Goal: Task Accomplishment & Management: Complete application form

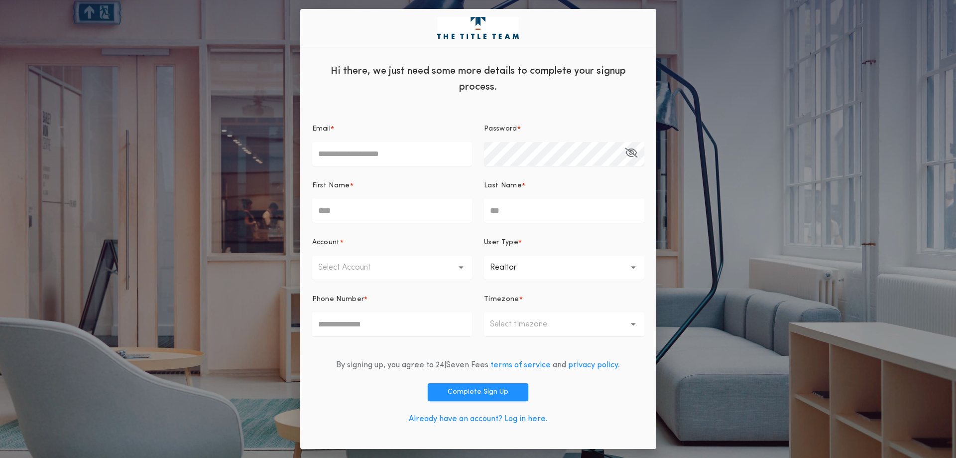
click at [368, 212] on input "First Name *" at bounding box center [392, 211] width 160 height 24
type input "***"
type input "**********"
click at [516, 209] on input "Last Name *" at bounding box center [564, 211] width 160 height 24
type input "*****"
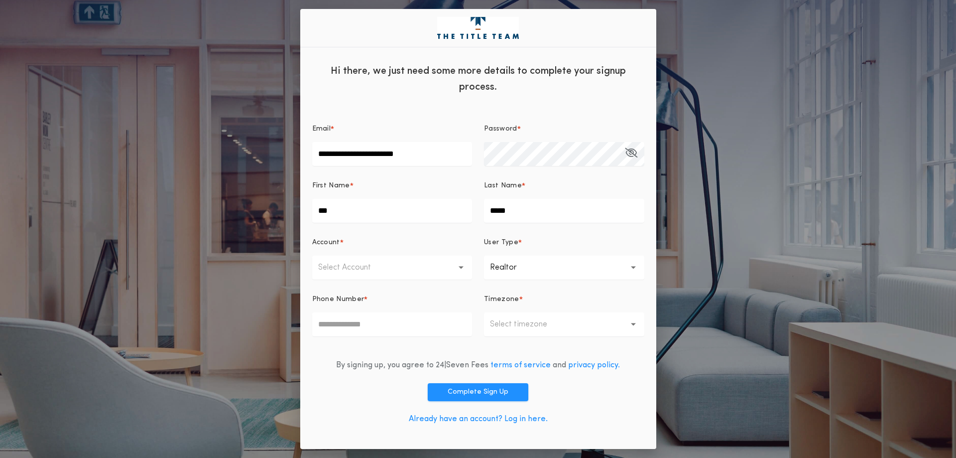
click at [464, 267] on button "Select Account" at bounding box center [392, 267] width 160 height 24
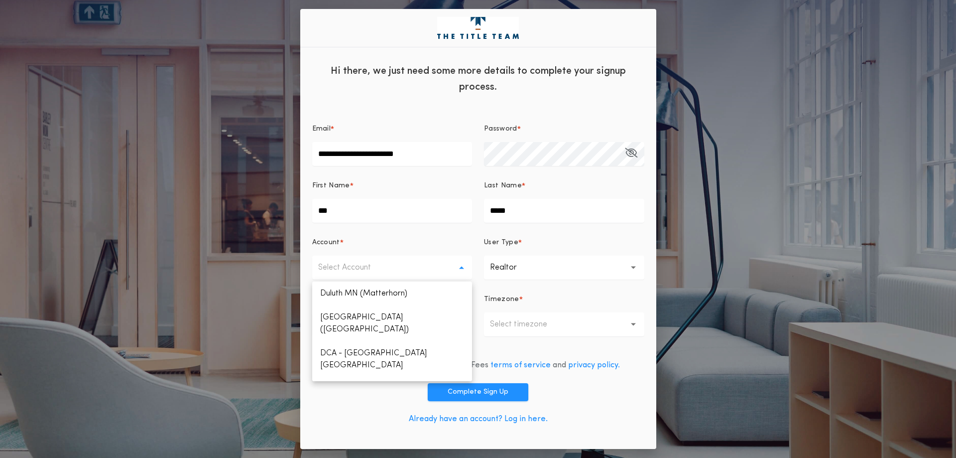
click at [541, 258] on button "**********" at bounding box center [564, 267] width 160 height 24
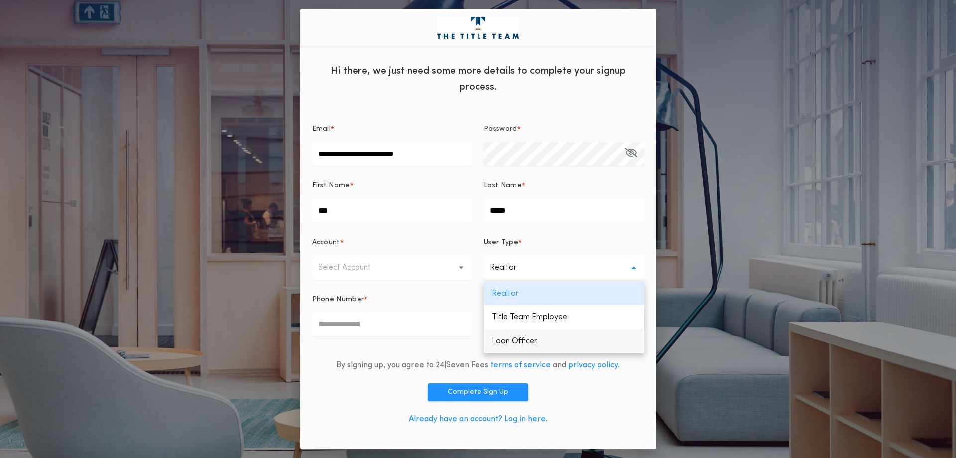
click at [518, 337] on p "Loan Officer" at bounding box center [564, 341] width 160 height 24
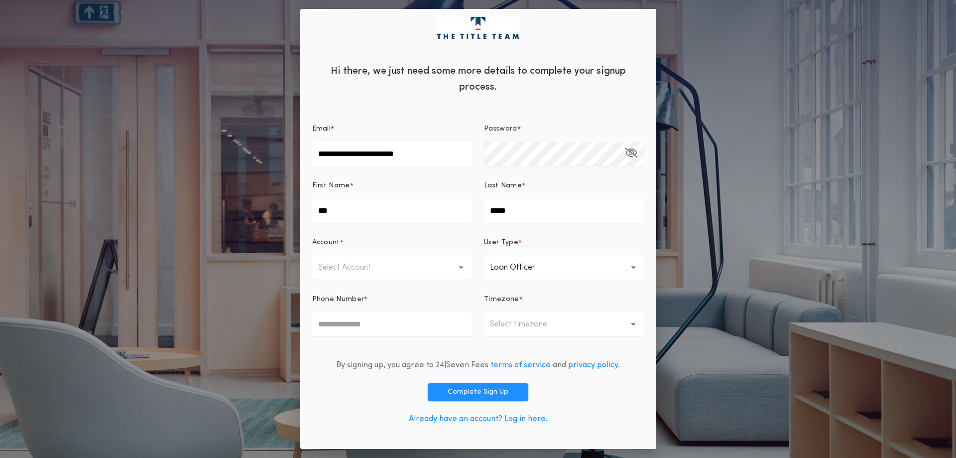
click at [364, 319] on input "Phone Number *" at bounding box center [392, 324] width 160 height 24
type input "**********"
click at [629, 325] on button "Select timezone" at bounding box center [564, 324] width 160 height 24
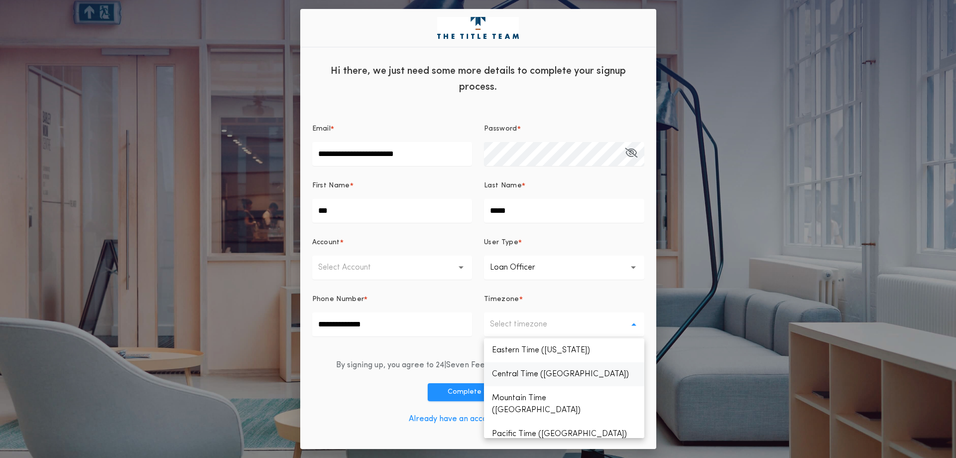
click at [574, 377] on p "Central Time ([GEOGRAPHIC_DATA])" at bounding box center [564, 374] width 160 height 24
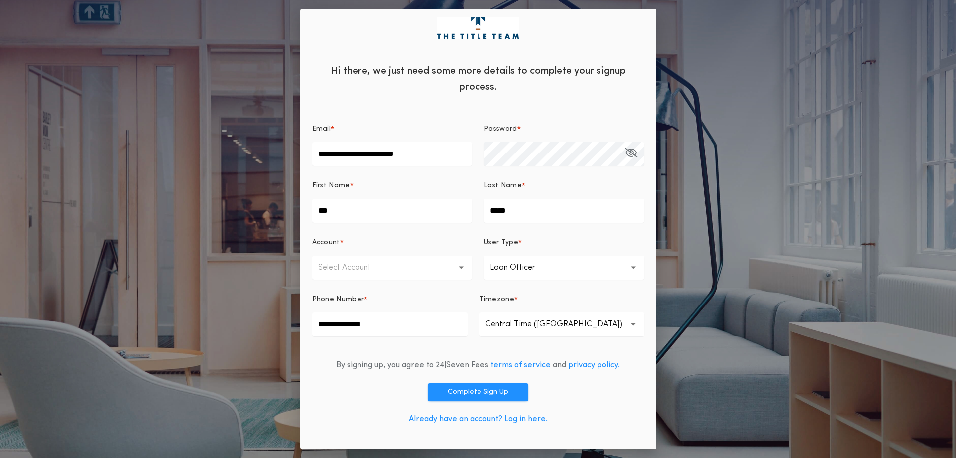
click at [460, 262] on button "Select Account" at bounding box center [392, 267] width 160 height 24
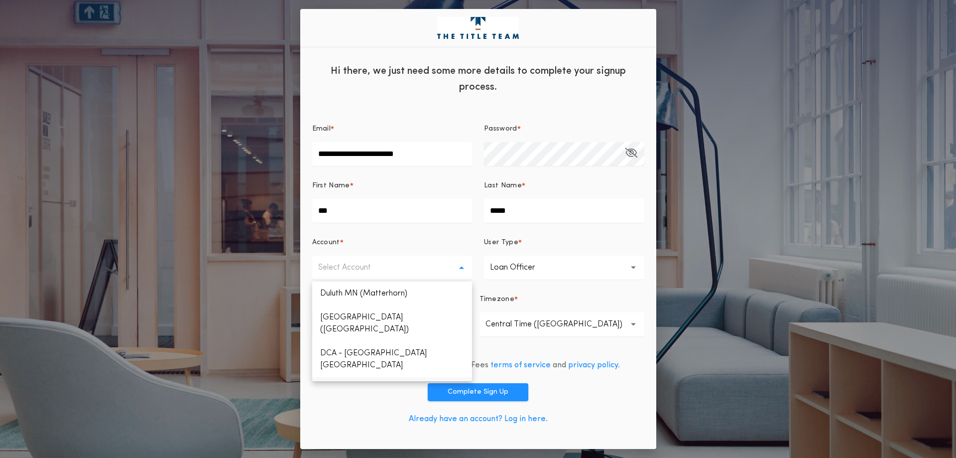
click at [354, 377] on p "[GEOGRAPHIC_DATA]" at bounding box center [392, 389] width 160 height 24
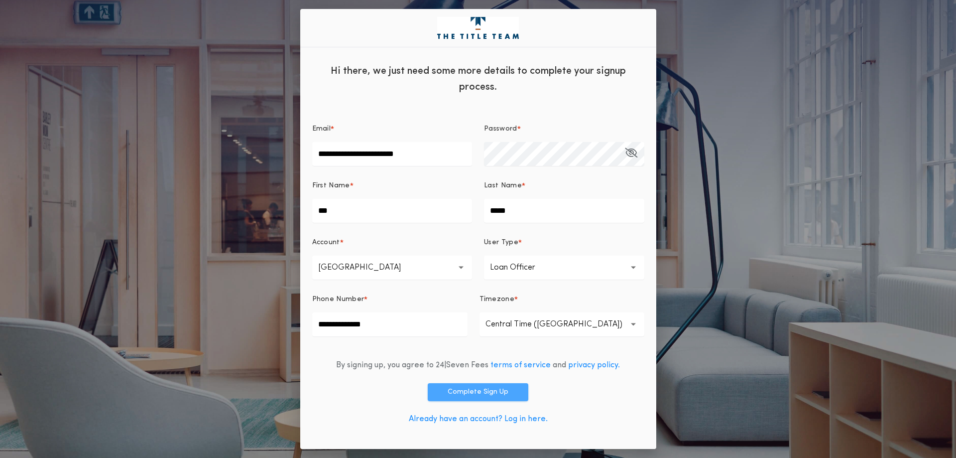
click at [486, 391] on button "Complete Sign Up" at bounding box center [478, 392] width 101 height 18
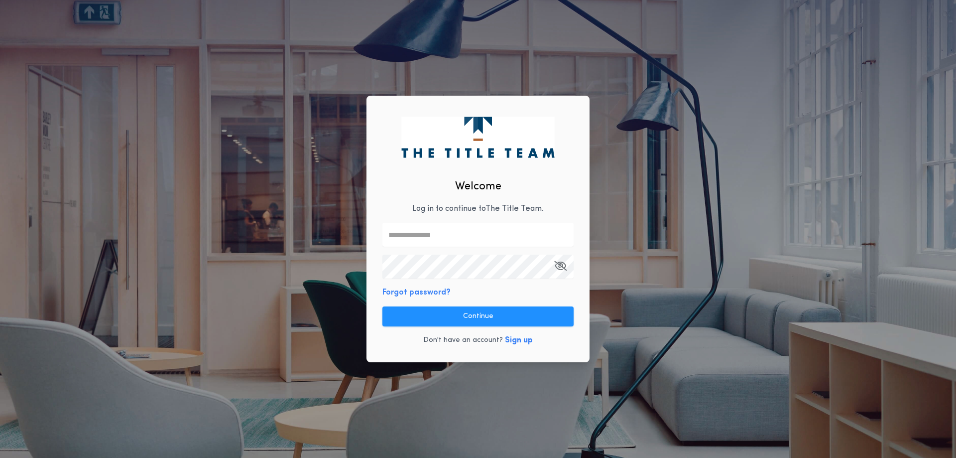
click at [405, 237] on input "text" at bounding box center [477, 235] width 191 height 24
type input "**********"
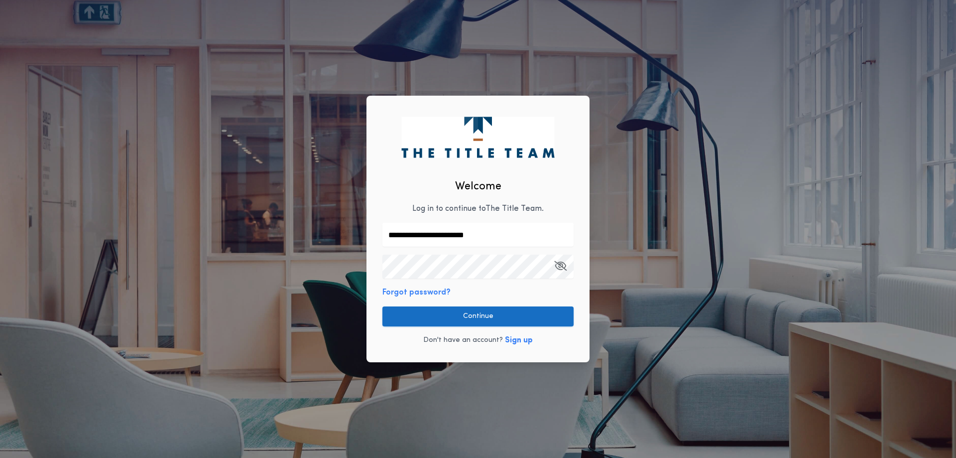
click at [495, 317] on button "Continue" at bounding box center [477, 316] width 191 height 20
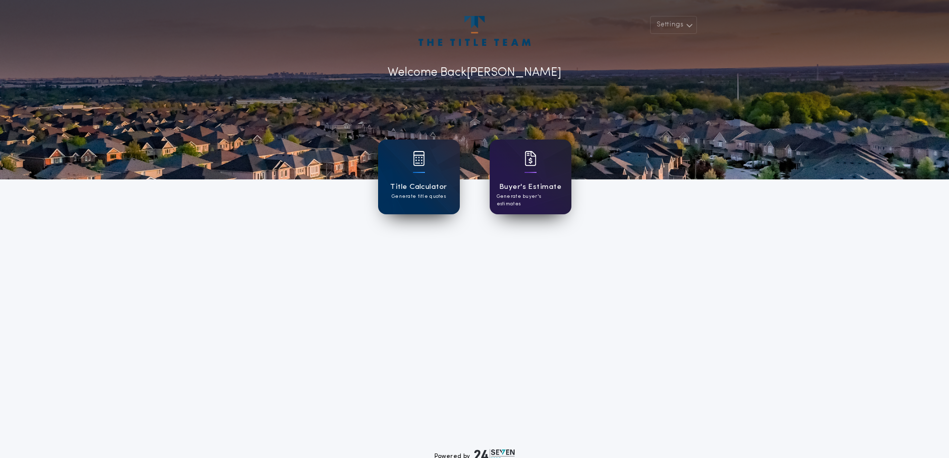
click at [533, 171] on div at bounding box center [530, 165] width 12 height 28
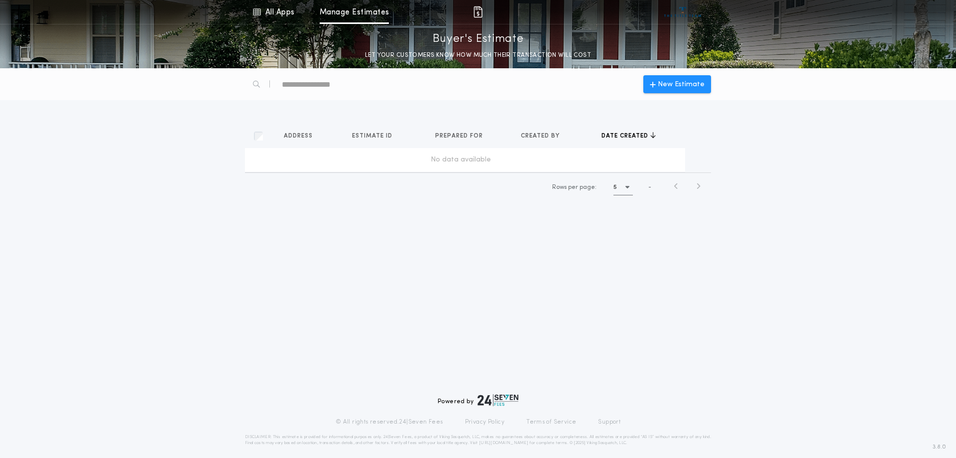
click at [342, 155] on div "No data available" at bounding box center [461, 160] width 424 height 10
click at [291, 134] on span "Address" at bounding box center [299, 136] width 31 height 8
click at [299, 151] on td "No data available" at bounding box center [465, 160] width 440 height 24
drag, startPoint x: 443, startPoint y: 158, endPoint x: 400, endPoint y: 159, distance: 42.8
click at [446, 157] on div "No data available" at bounding box center [461, 160] width 424 height 10
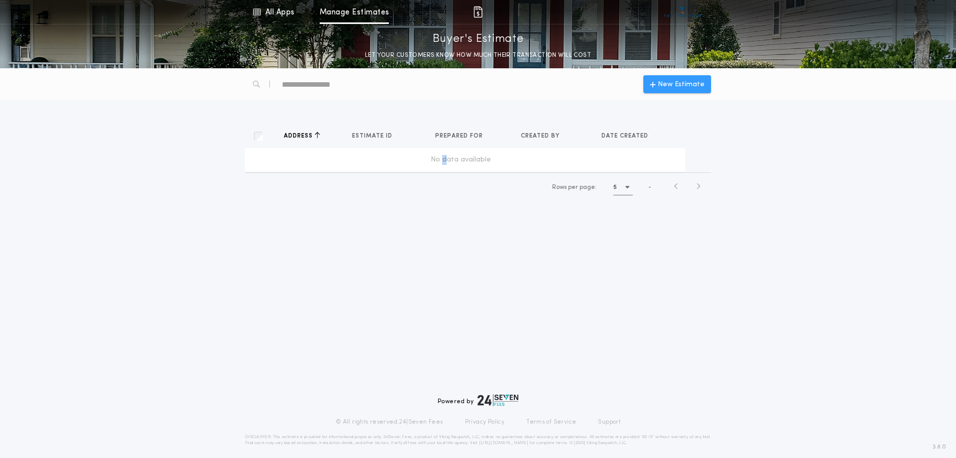
click at [659, 84] on span "New Estimate" at bounding box center [681, 84] width 47 height 10
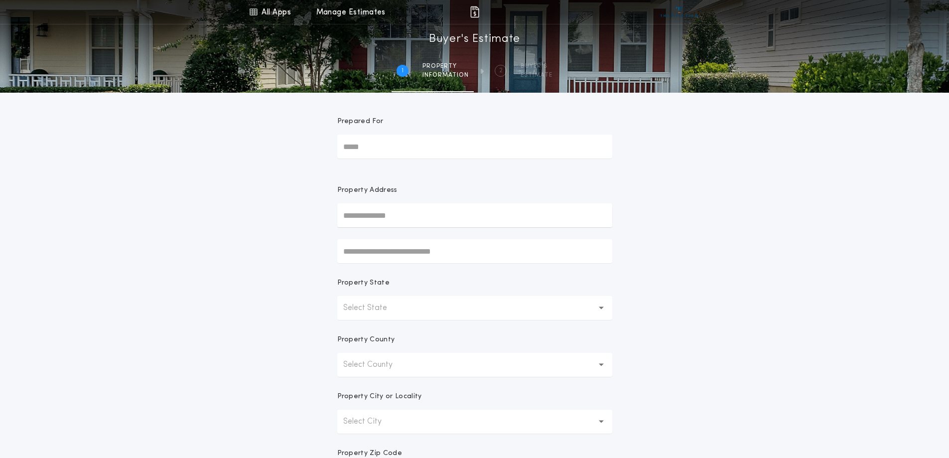
click at [397, 145] on input "Prepared For" at bounding box center [474, 146] width 275 height 24
type input "**********"
click at [430, 212] on input "text" at bounding box center [474, 215] width 275 height 24
type input "*"
click at [438, 237] on button "[STREET_ADDRESS][PERSON_NAME]" at bounding box center [474, 235] width 275 height 15
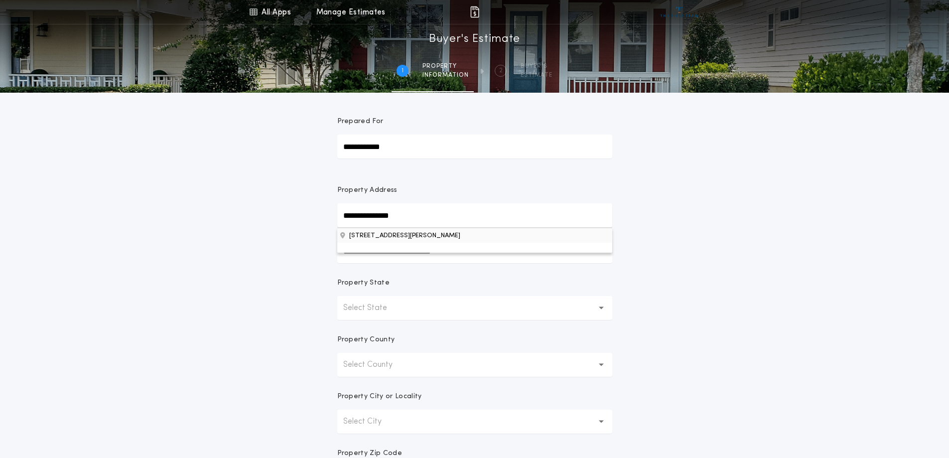
type input "**********"
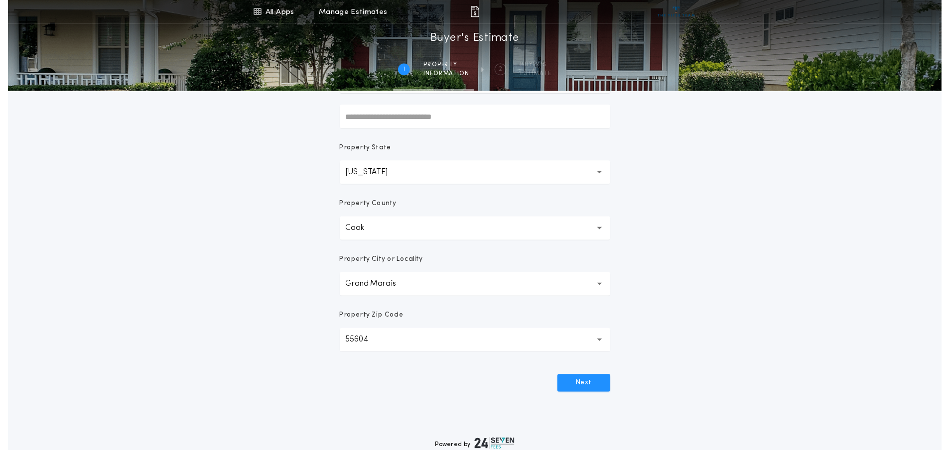
scroll to position [149, 0]
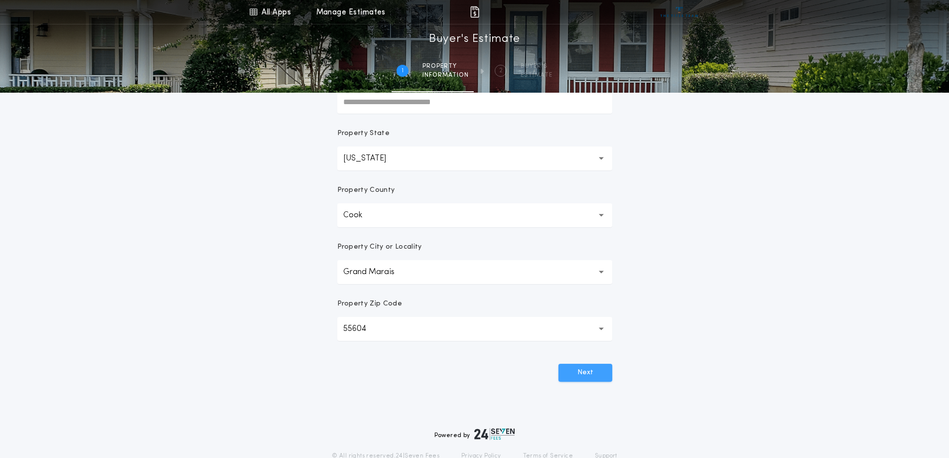
click at [581, 369] on button "Next" at bounding box center [585, 373] width 54 height 18
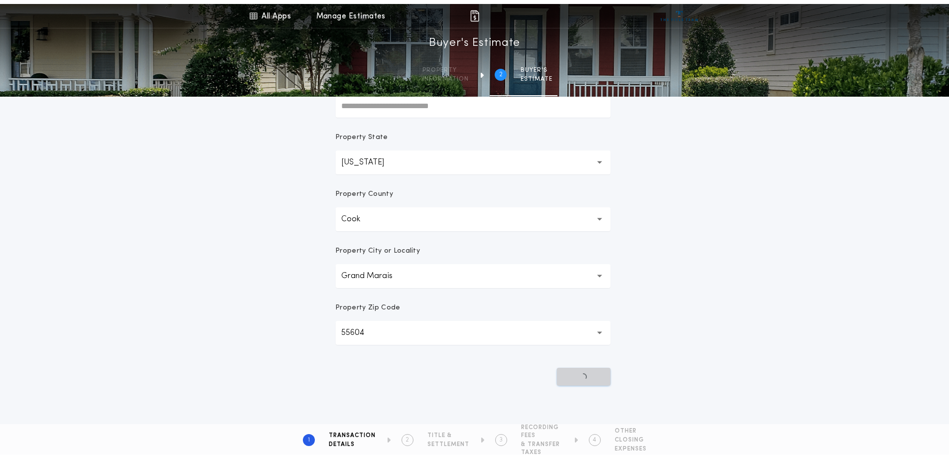
scroll to position [0, 0]
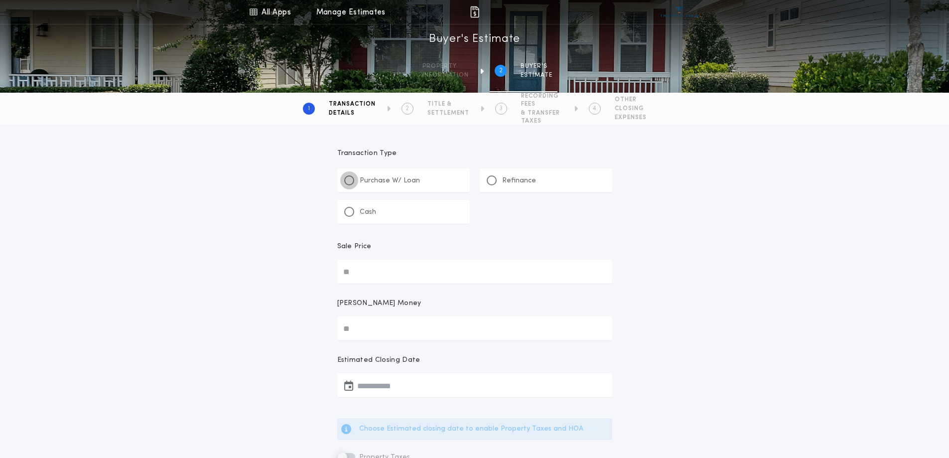
click at [352, 182] on div at bounding box center [349, 180] width 10 height 10
type input "*"
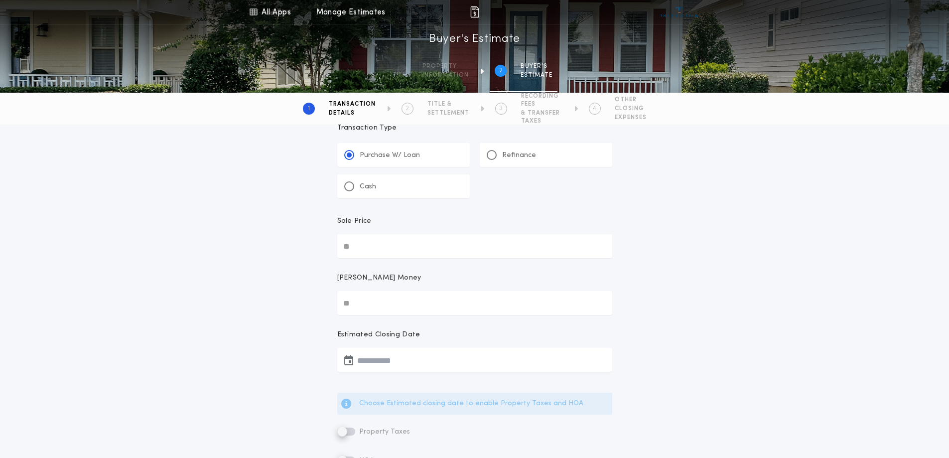
scroll to position [50, 0]
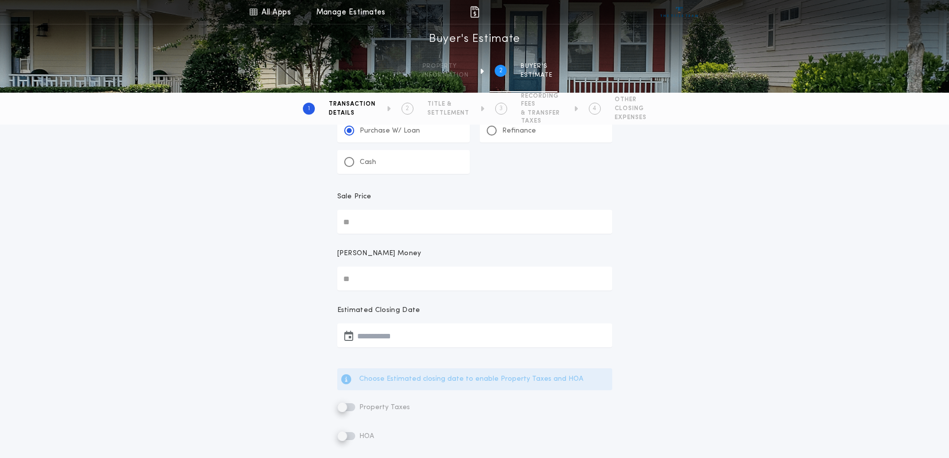
click at [373, 223] on input "Sale Price" at bounding box center [474, 222] width 275 height 24
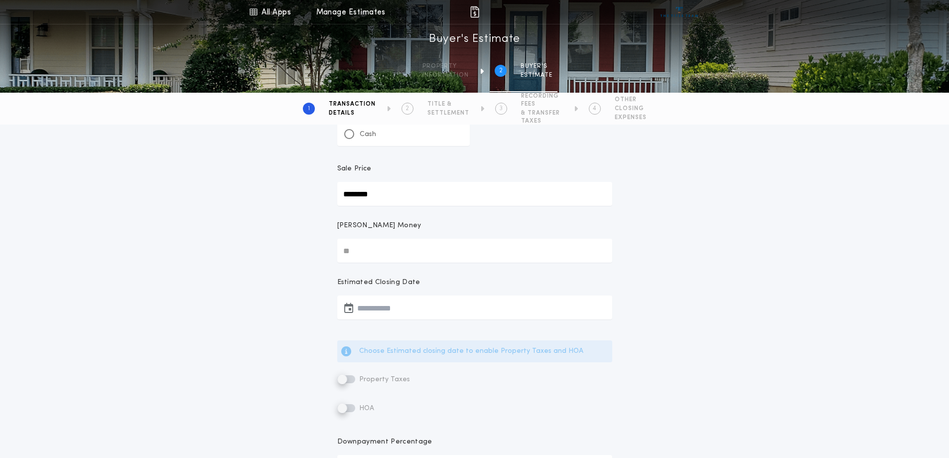
scroll to position [100, 0]
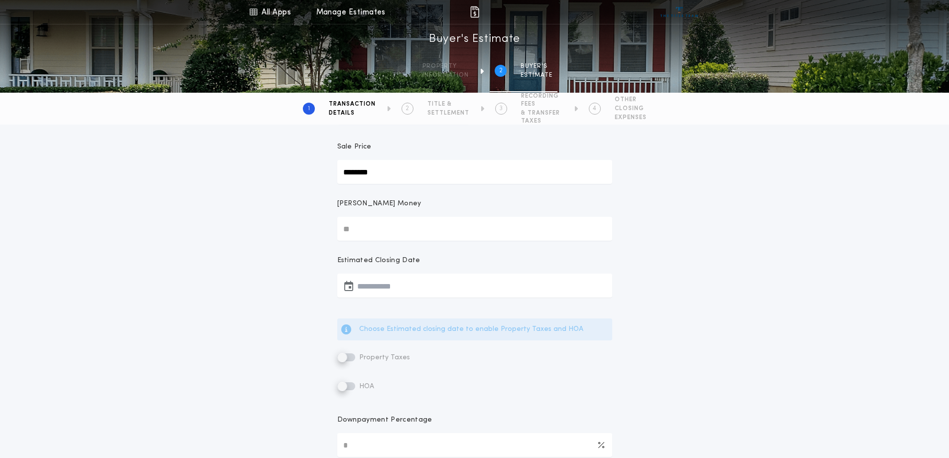
type input "********"
click at [386, 281] on button "button" at bounding box center [474, 285] width 275 height 24
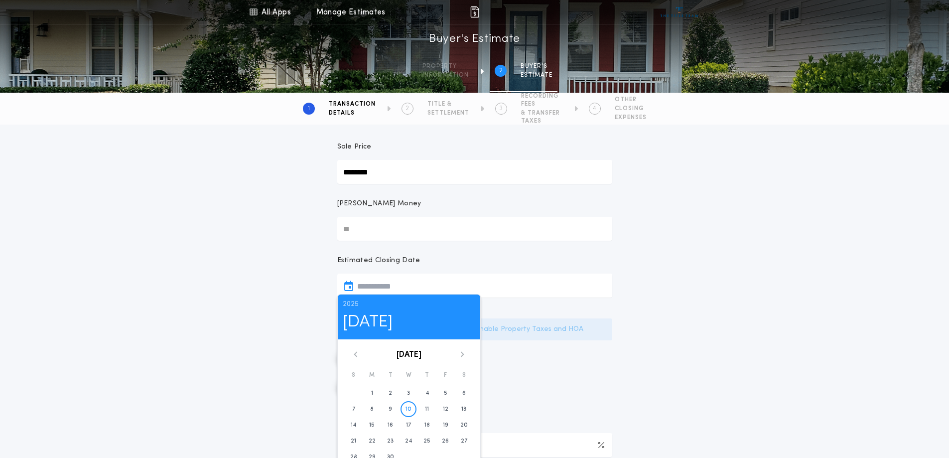
click at [462, 351] on icon at bounding box center [462, 354] width 6 height 6
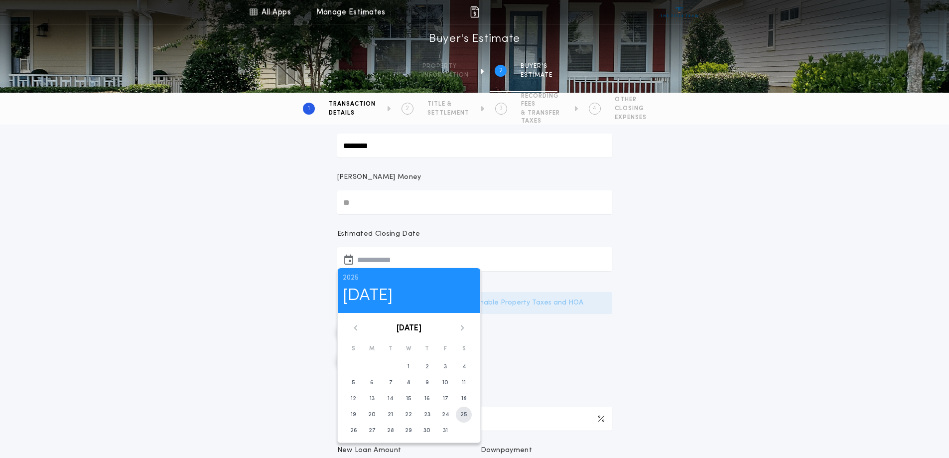
scroll to position [149, 0]
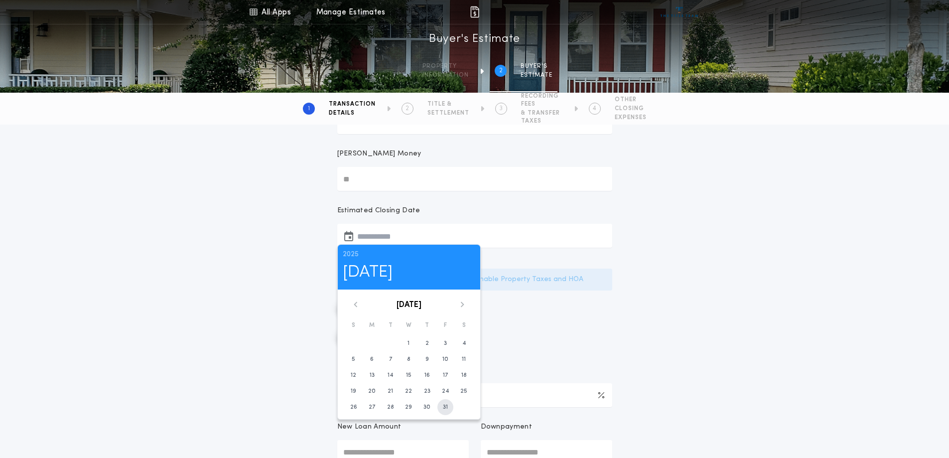
click at [441, 408] on button "31" at bounding box center [445, 407] width 16 height 16
type input "**********"
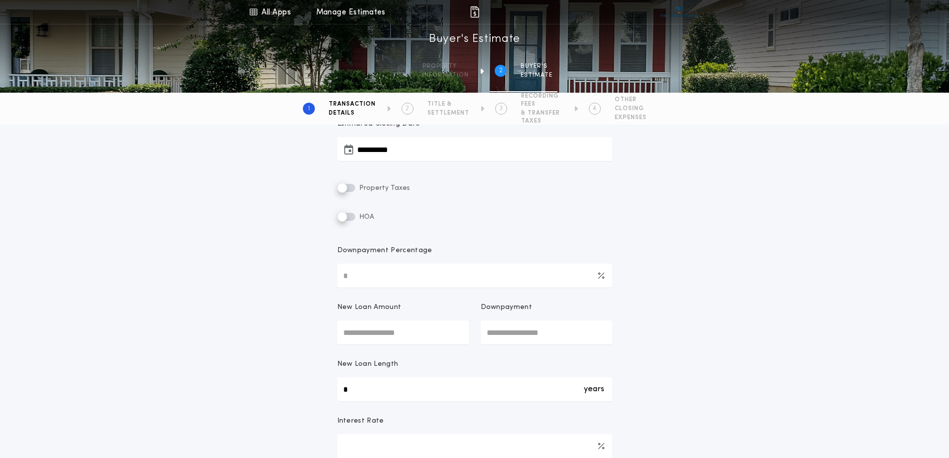
scroll to position [249, 0]
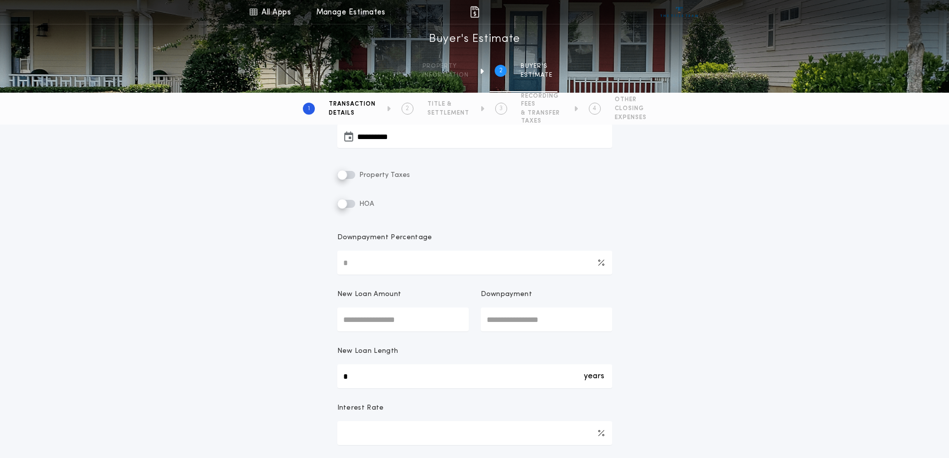
click at [355, 317] on input "New Loan Amount" at bounding box center [402, 319] width 131 height 24
type input "********"
type input "***"
click at [554, 327] on input "Downpayment" at bounding box center [546, 319] width 131 height 24
type input "*******"
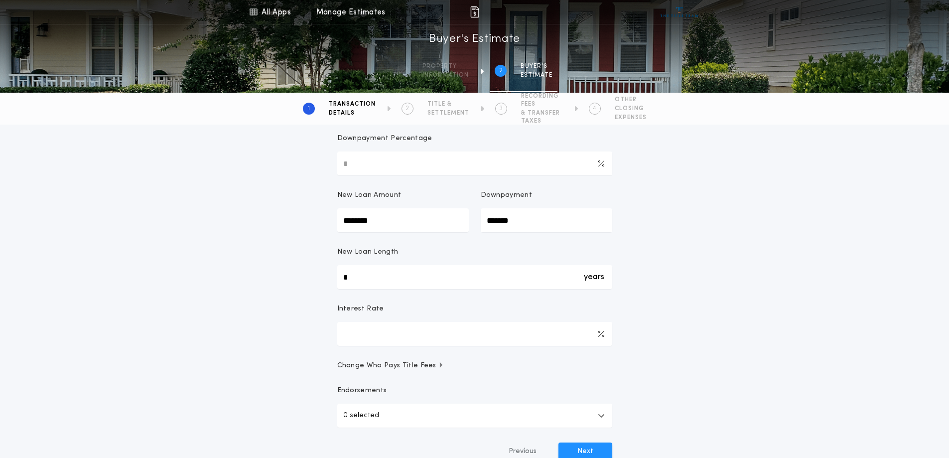
scroll to position [398, 0]
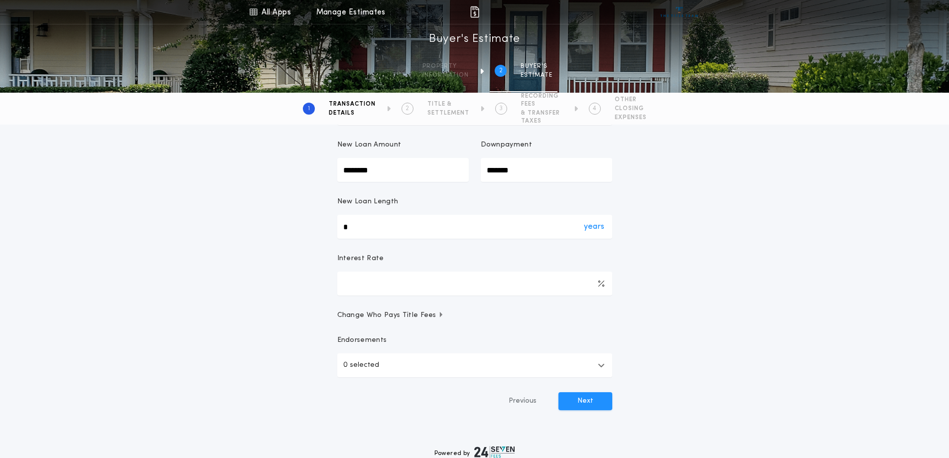
type input "*"
click at [364, 225] on div "years *" at bounding box center [474, 227] width 275 height 24
click at [364, 225] on input "*" at bounding box center [474, 227] width 275 height 24
type input "**"
drag, startPoint x: 371, startPoint y: 284, endPoint x: 321, endPoint y: 292, distance: 50.9
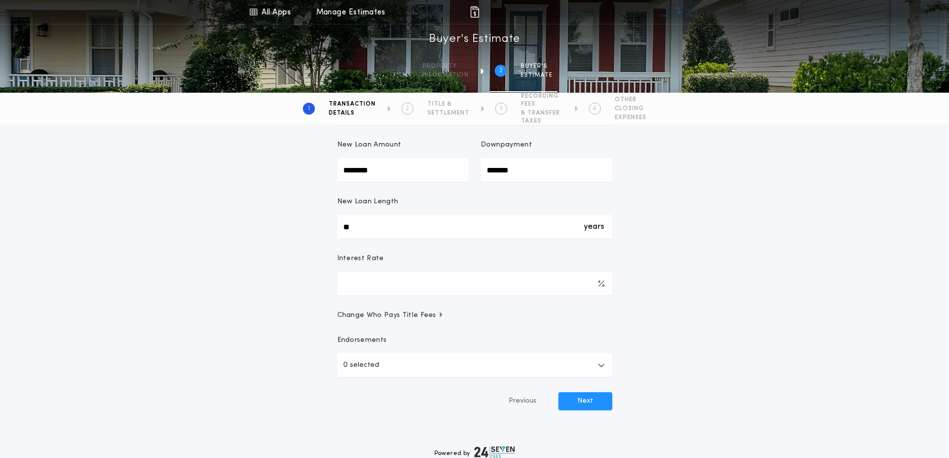
click at [321, 292] on div "**********" at bounding box center [474, 82] width 949 height 712
click at [429, 313] on span "Change Who Pays Title Fees" at bounding box center [390, 315] width 107 height 10
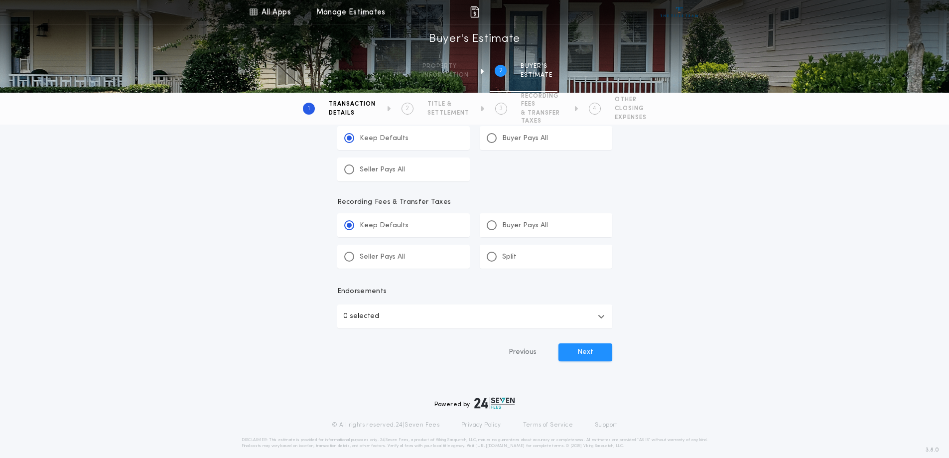
scroll to position [797, 0]
click at [605, 315] on icon "button" at bounding box center [601, 314] width 7 height 8
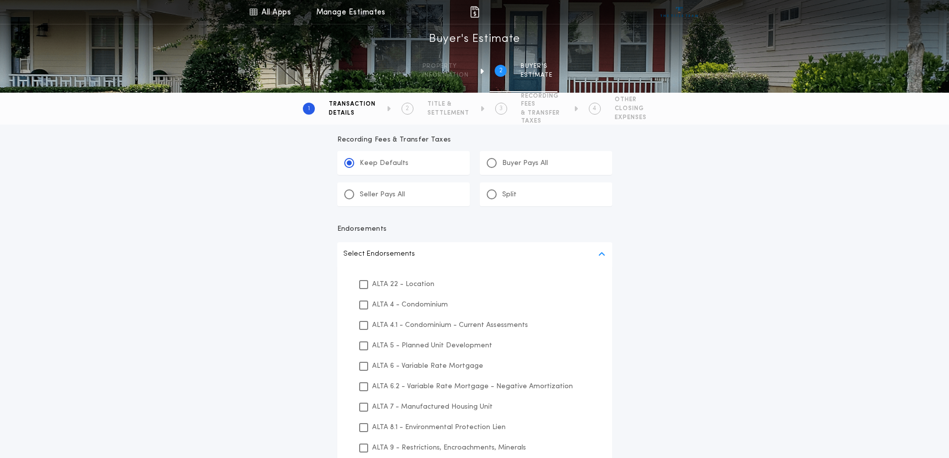
scroll to position [896, 0]
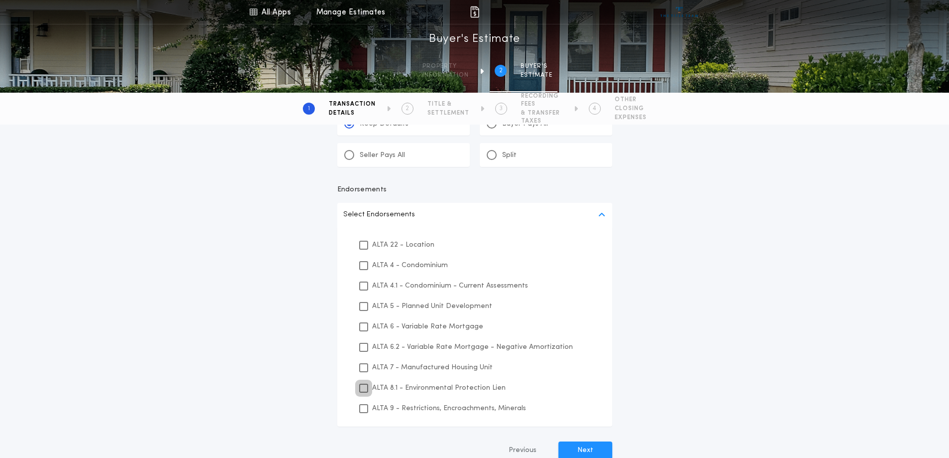
click at [362, 386] on icon at bounding box center [364, 387] width 6 height 7
click at [366, 406] on icon at bounding box center [364, 408] width 6 height 7
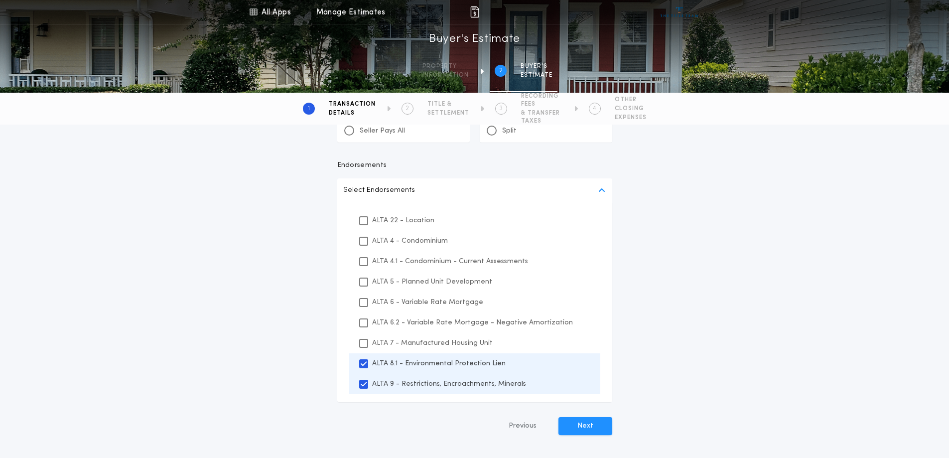
scroll to position [906, 0]
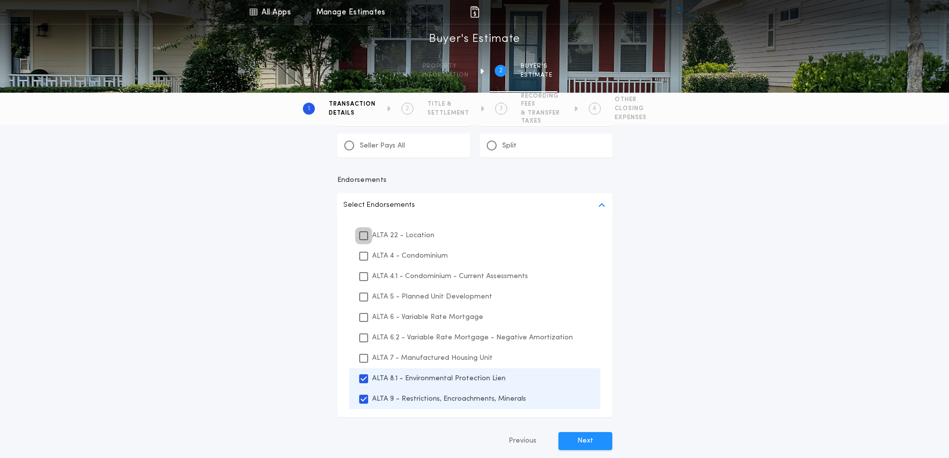
click at [361, 236] on icon at bounding box center [364, 235] width 6 height 7
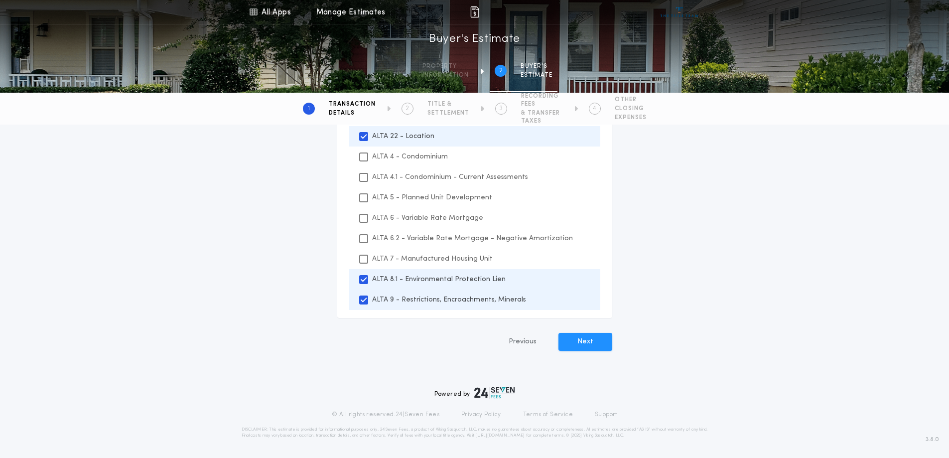
scroll to position [1006, 0]
click at [579, 341] on button "Next" at bounding box center [585, 341] width 54 height 18
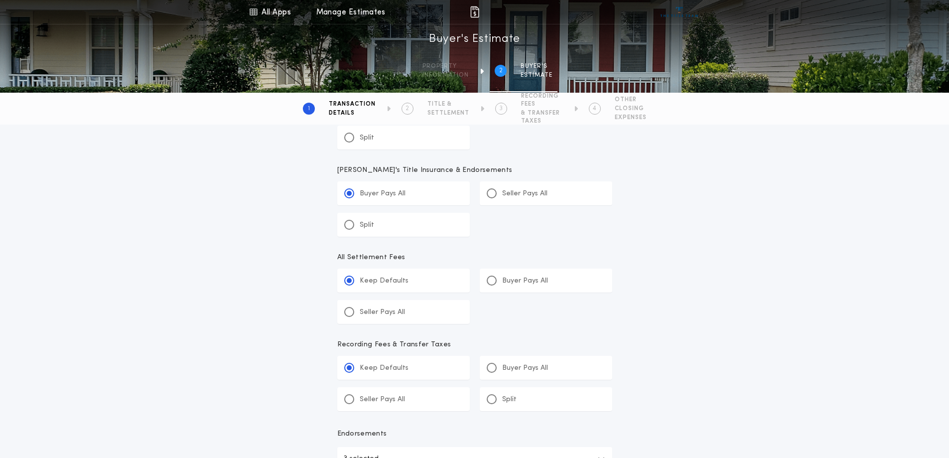
scroll to position [607, 0]
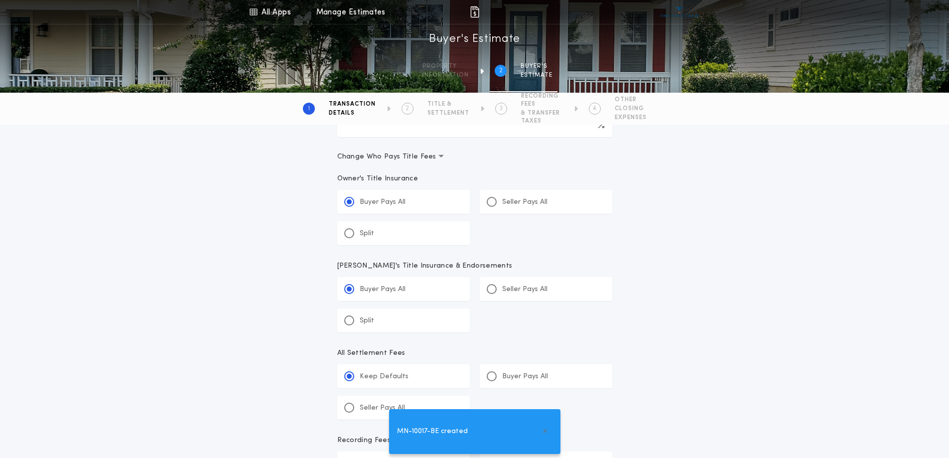
type input "****"
type input "**"
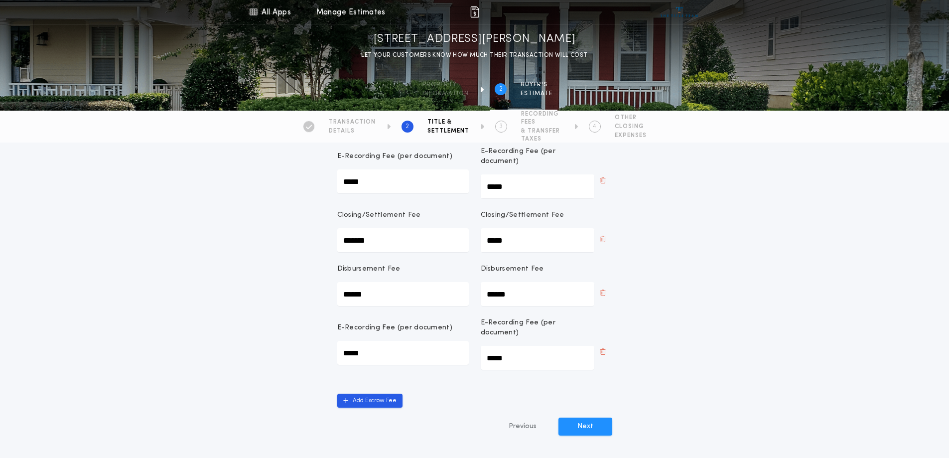
scroll to position [398, 0]
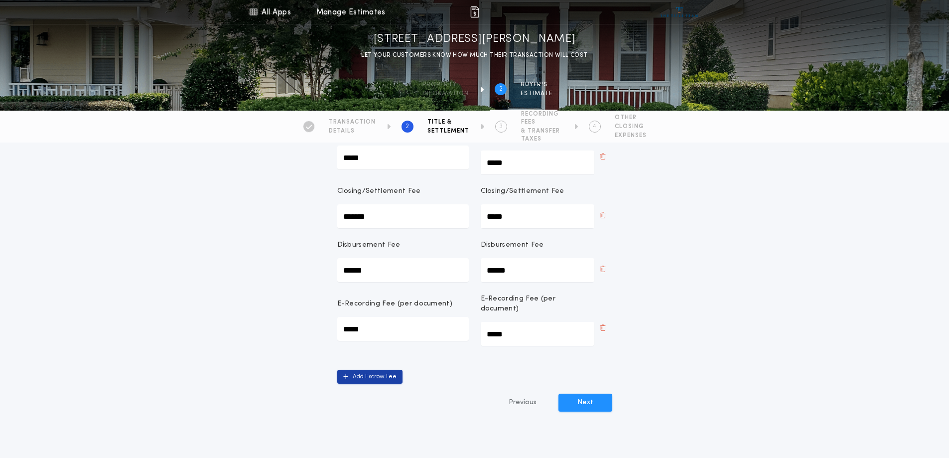
click at [347, 374] on icon "button" at bounding box center [345, 377] width 5 height 6
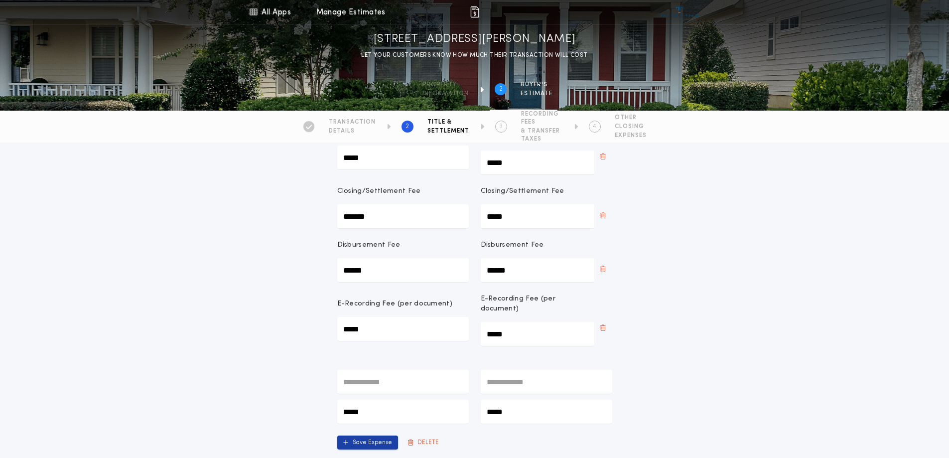
click at [347, 439] on icon "submit" at bounding box center [345, 442] width 5 height 6
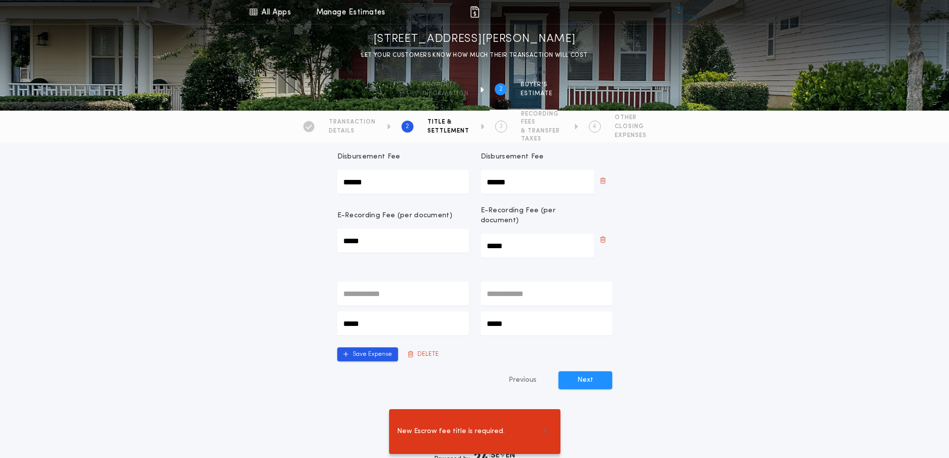
scroll to position [498, 0]
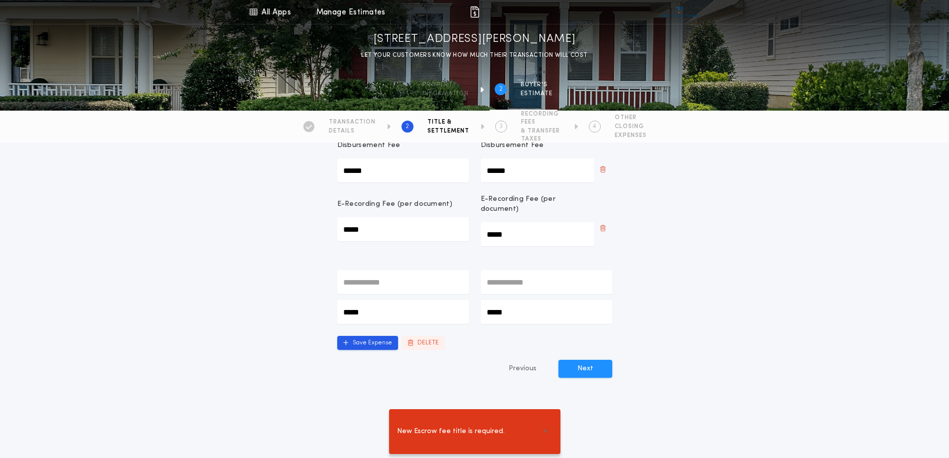
click at [423, 336] on button "DELETE" at bounding box center [423, 343] width 43 height 14
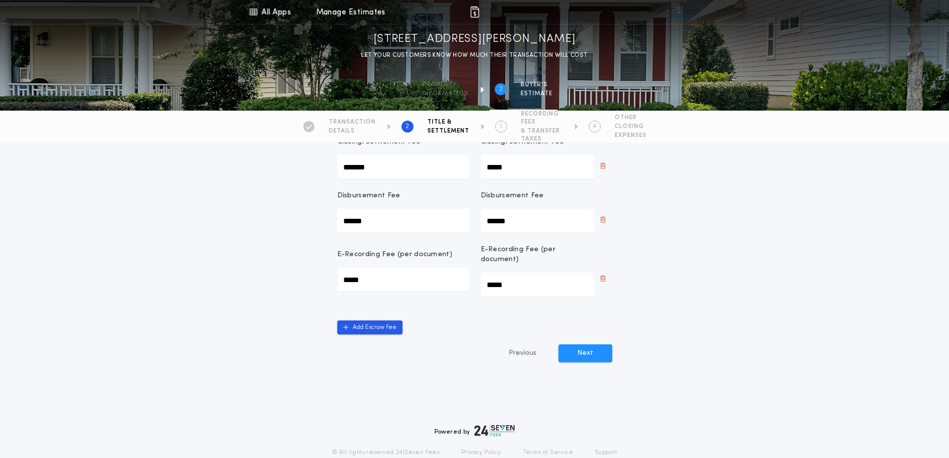
scroll to position [466, 0]
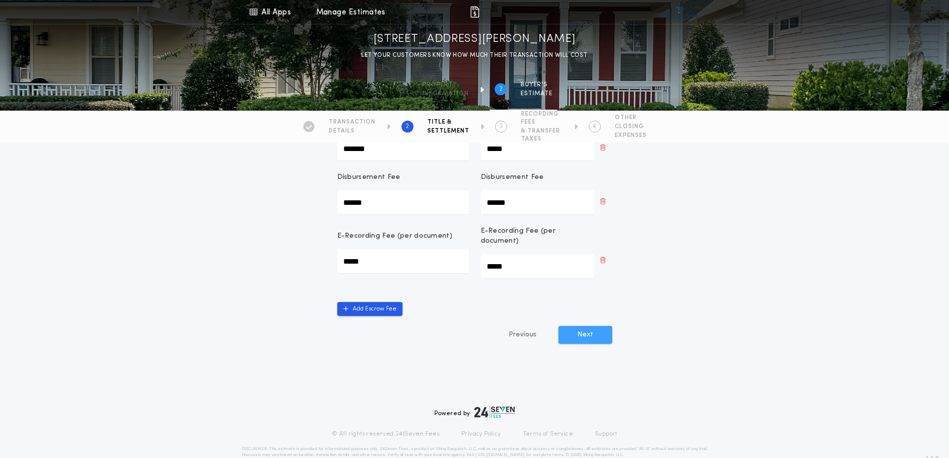
click at [585, 326] on button "Next" at bounding box center [585, 335] width 54 height 18
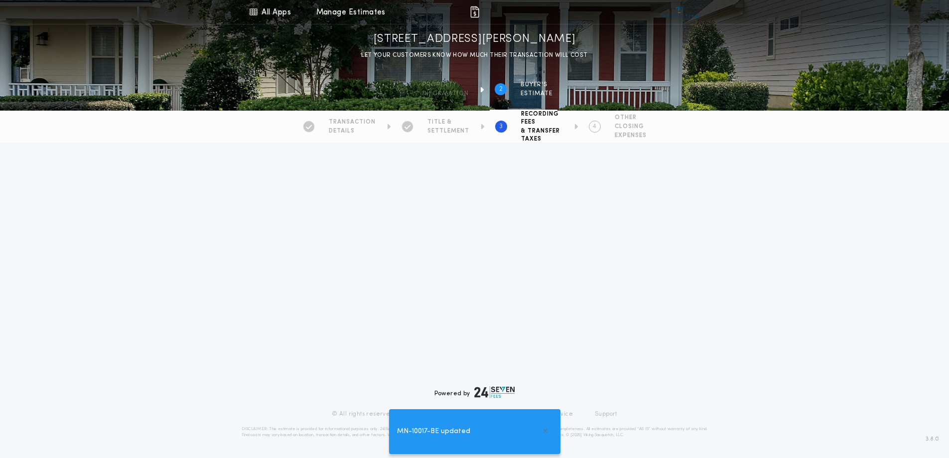
scroll to position [0, 0]
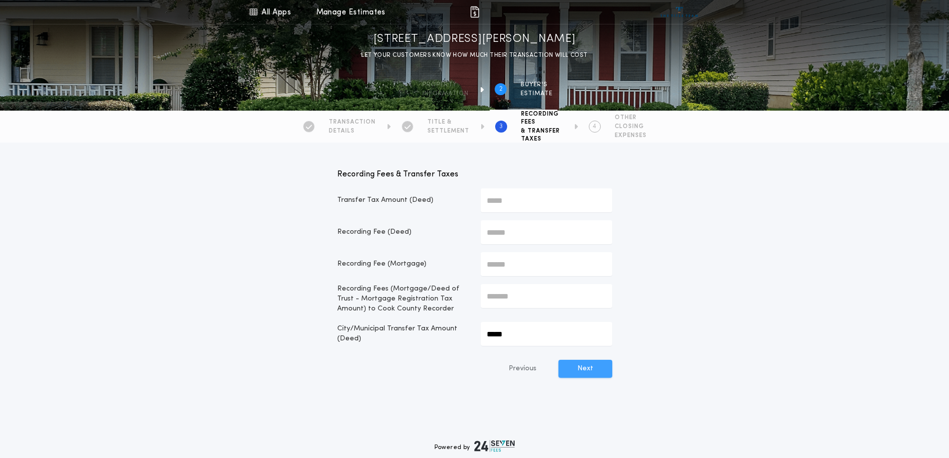
click at [584, 372] on button "Next" at bounding box center [585, 369] width 54 height 18
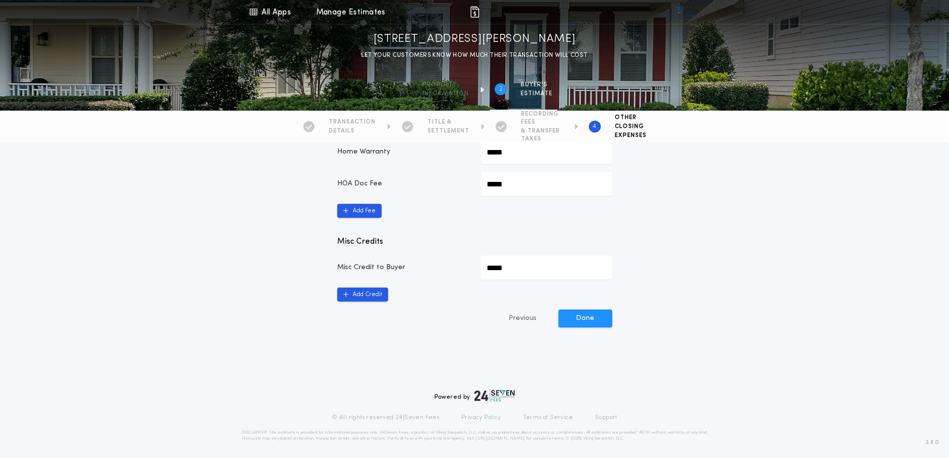
scroll to position [500, 0]
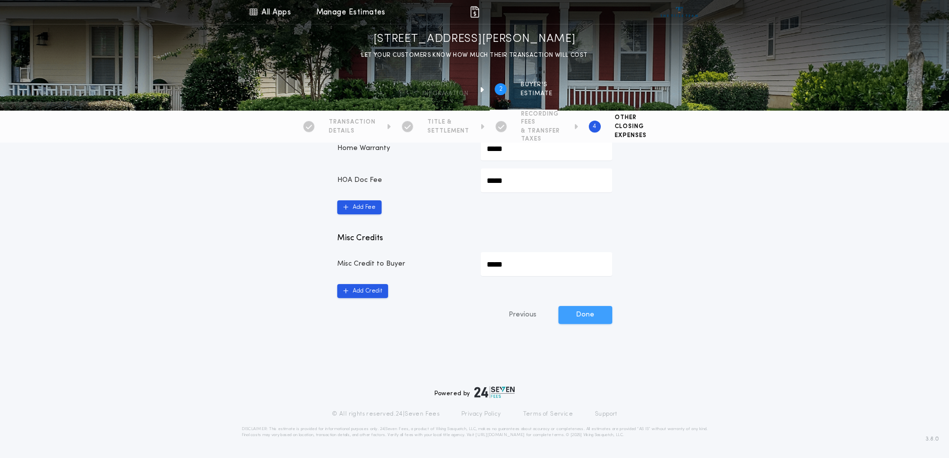
click at [589, 316] on button "Done" at bounding box center [585, 315] width 54 height 18
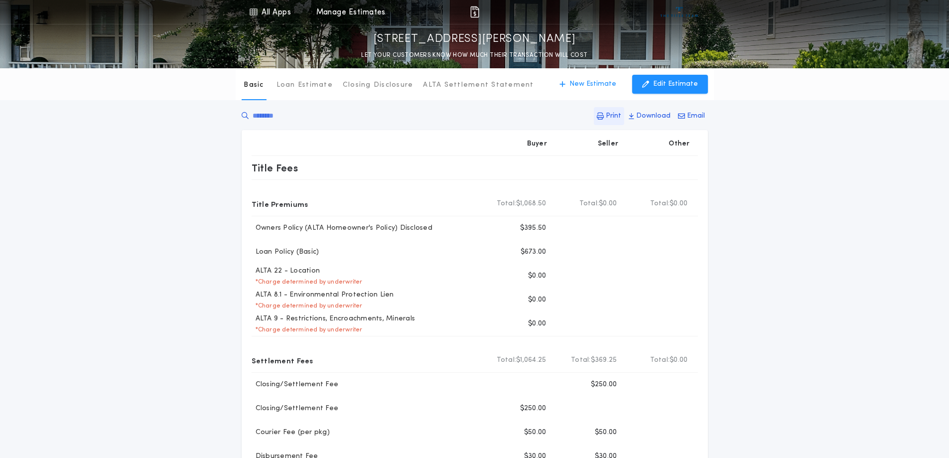
click at [604, 113] on icon "button" at bounding box center [600, 116] width 7 height 7
click at [661, 80] on p "Edit Estimate" at bounding box center [675, 84] width 45 height 10
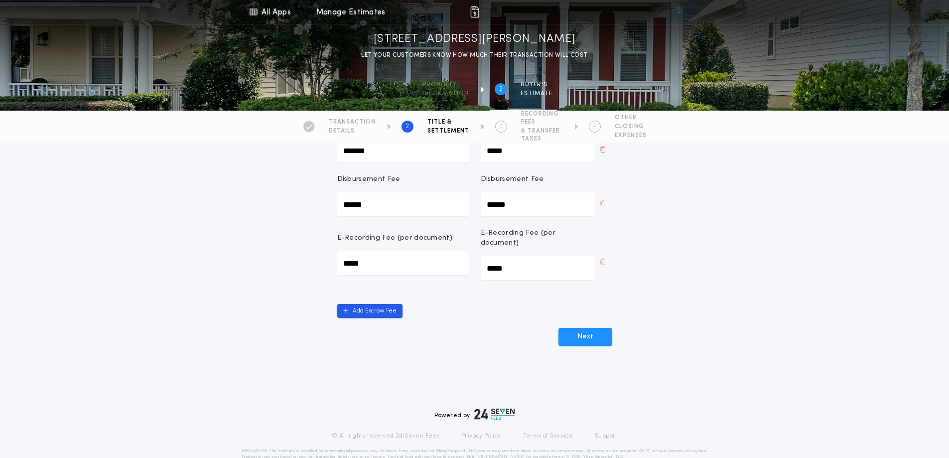
scroll to position [466, 0]
click at [595, 125] on h2 "4" at bounding box center [594, 127] width 3 height 8
click at [585, 326] on button "Next" at bounding box center [585, 335] width 54 height 18
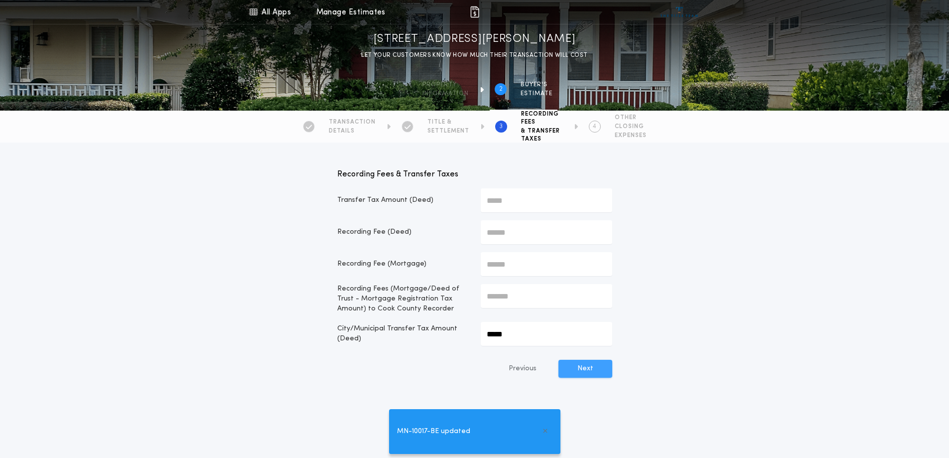
click at [589, 374] on button "Next" at bounding box center [585, 369] width 54 height 18
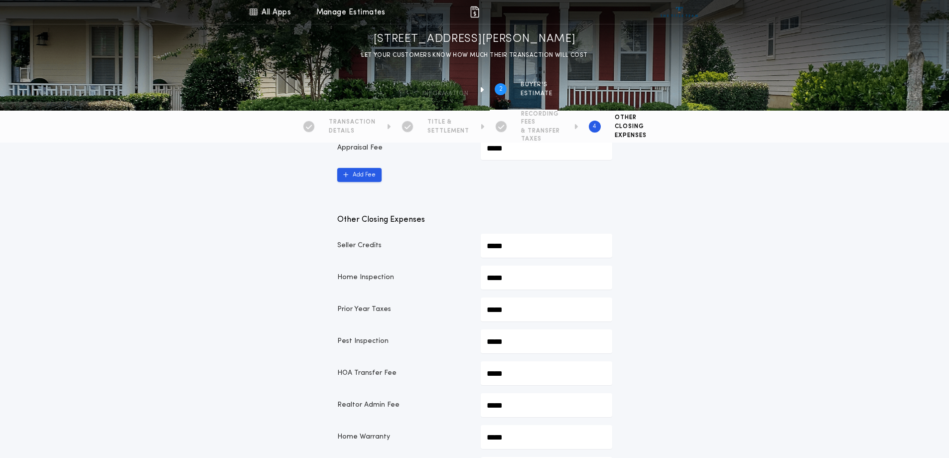
scroll to position [199, 0]
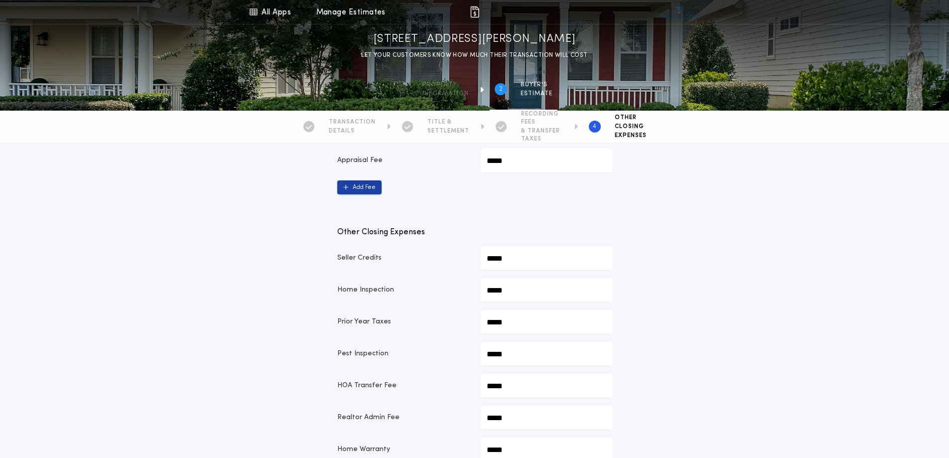
click at [369, 190] on button "Add Fee" at bounding box center [359, 187] width 44 height 14
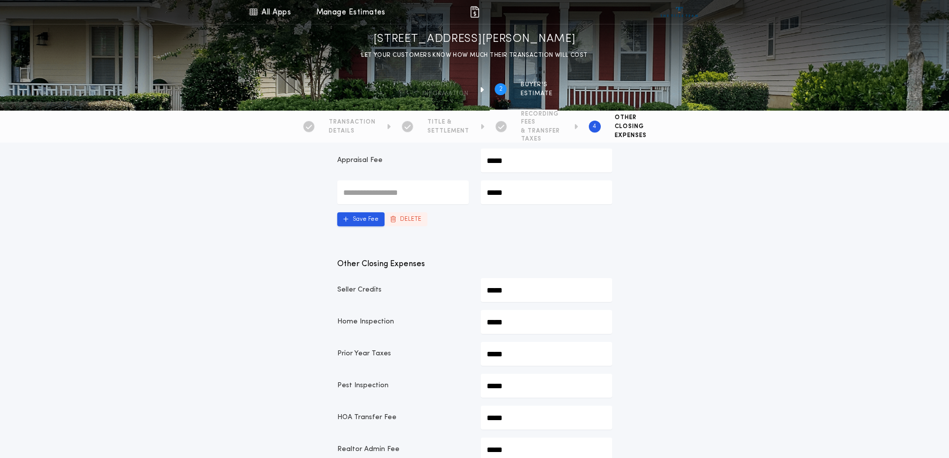
click at [403, 218] on button "DELETE" at bounding box center [405, 219] width 43 height 14
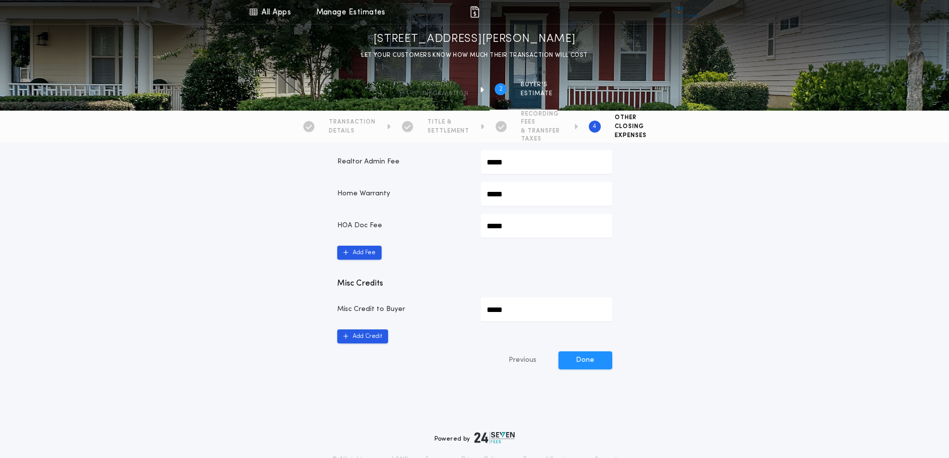
scroll to position [500, 0]
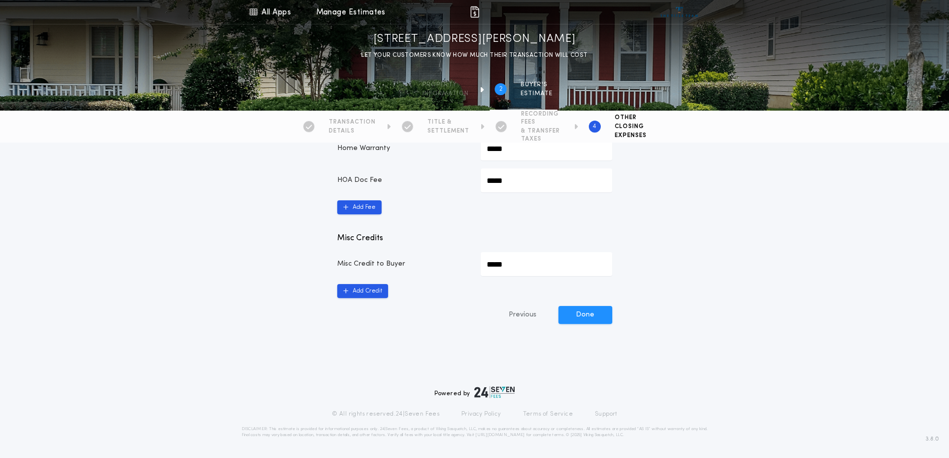
click at [601, 412] on link "Support" at bounding box center [606, 414] width 22 height 8
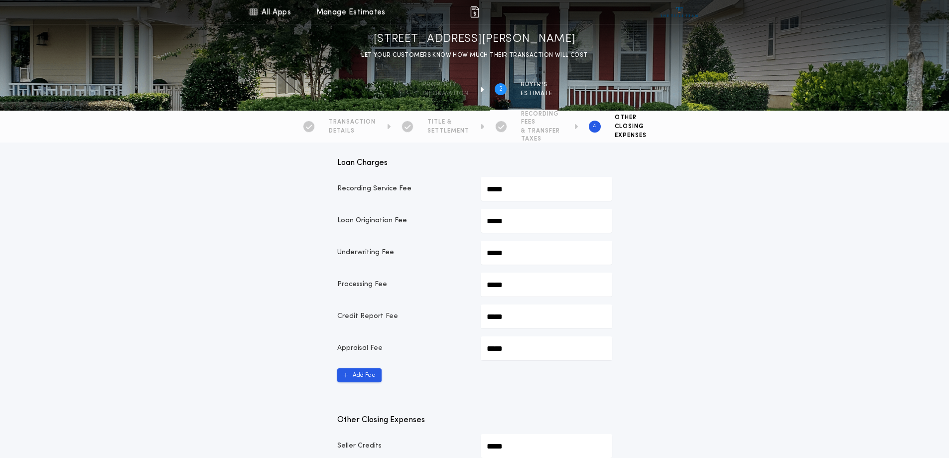
scroll to position [0, 0]
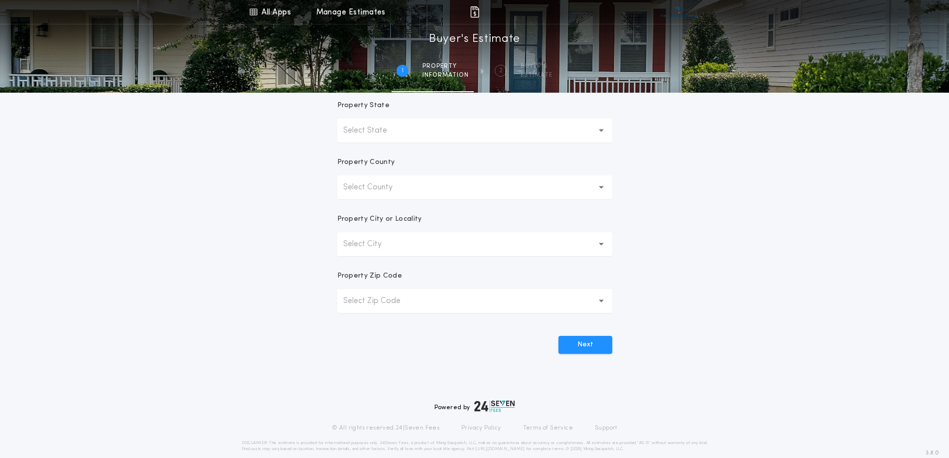
scroll to position [191, 0]
